Goal: Understand process/instructions: Learn about a topic

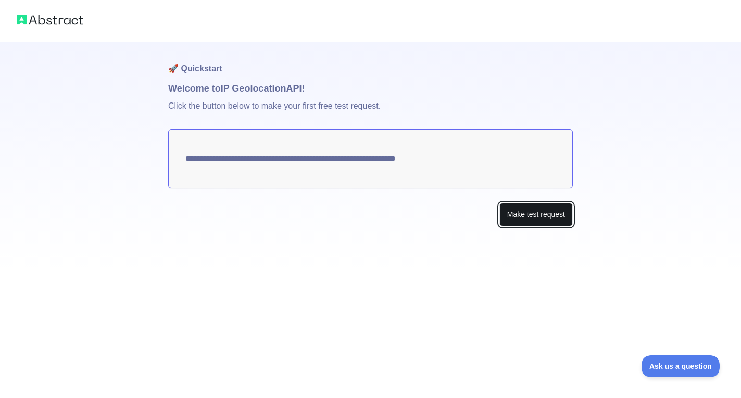
click at [523, 220] on button "Make test request" at bounding box center [535, 214] width 73 height 23
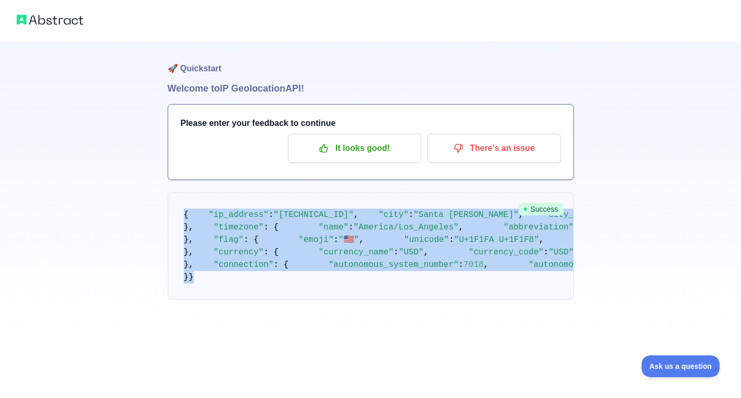
scroll to position [430, 0]
drag, startPoint x: 185, startPoint y: 84, endPoint x: 141, endPoint y: 406, distance: 325.2
click at [141, 398] on html "🚀 Quickstart Welcome to IP Geolocation API! Please enter your feedback to conti…" at bounding box center [370, 199] width 741 height 398
copy code "{ "lo_ipsumdo" : "468.893.995.084" , "sita" : "Conse Adipi" , "elit_seddoei_te"…"
click at [655, 99] on div "🚀 Quickstart Welcome to IP Geolocation API! Please enter your feedback to conti…" at bounding box center [370, 170] width 741 height 341
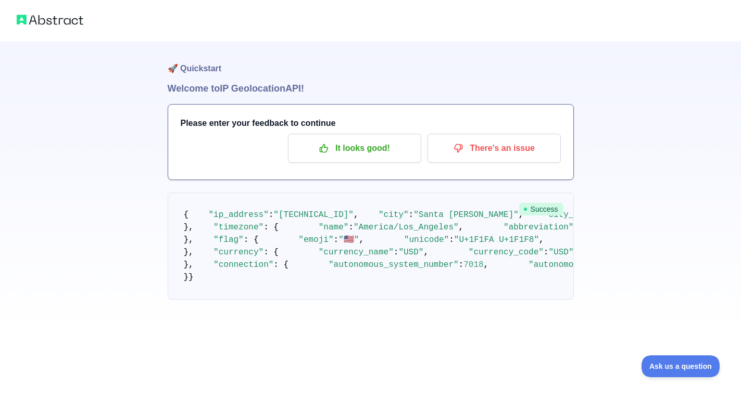
click at [359, 193] on pre "{ "ip_address" : "[TECHNICAL_ID]" , "city" : "[GEOGRAPHIC_DATA][PERSON_NAME]" ,…" at bounding box center [371, 246] width 406 height 107
drag, startPoint x: 205, startPoint y: 104, endPoint x: 219, endPoint y: 128, distance: 28.5
click at [219, 193] on pre "{ "ip_address" : "[TECHNICAL_ID]" , "city" : "[GEOGRAPHIC_DATA][PERSON_NAME]" ,…" at bounding box center [371, 246] width 406 height 107
copy code ""security" : { "is_vpn" : false },"
